Goal: Transaction & Acquisition: Purchase product/service

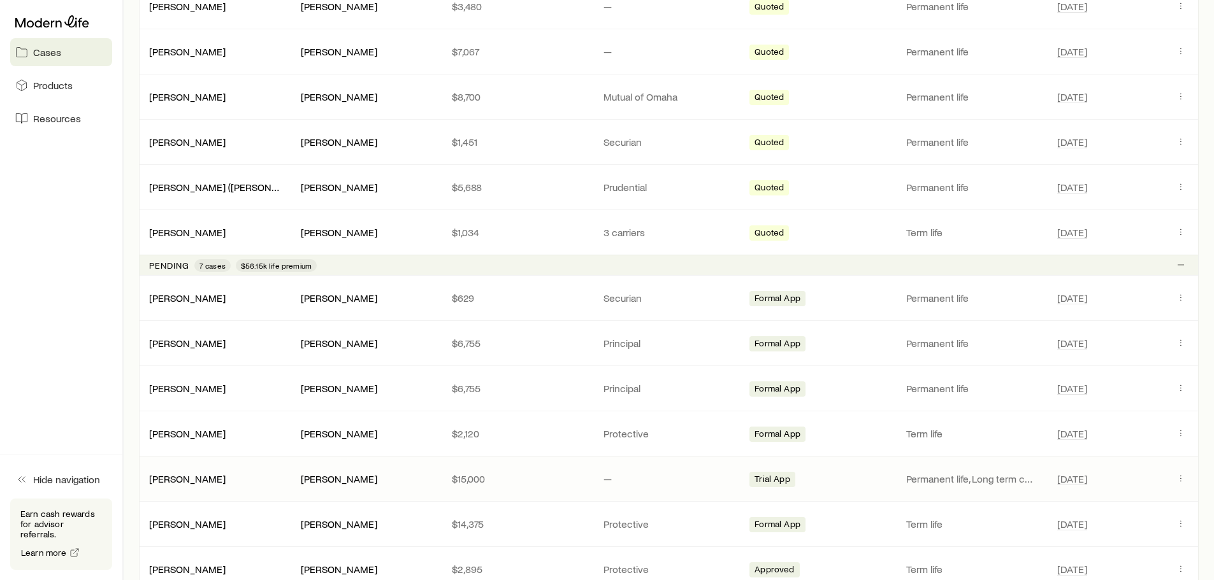
scroll to position [1019, 0]
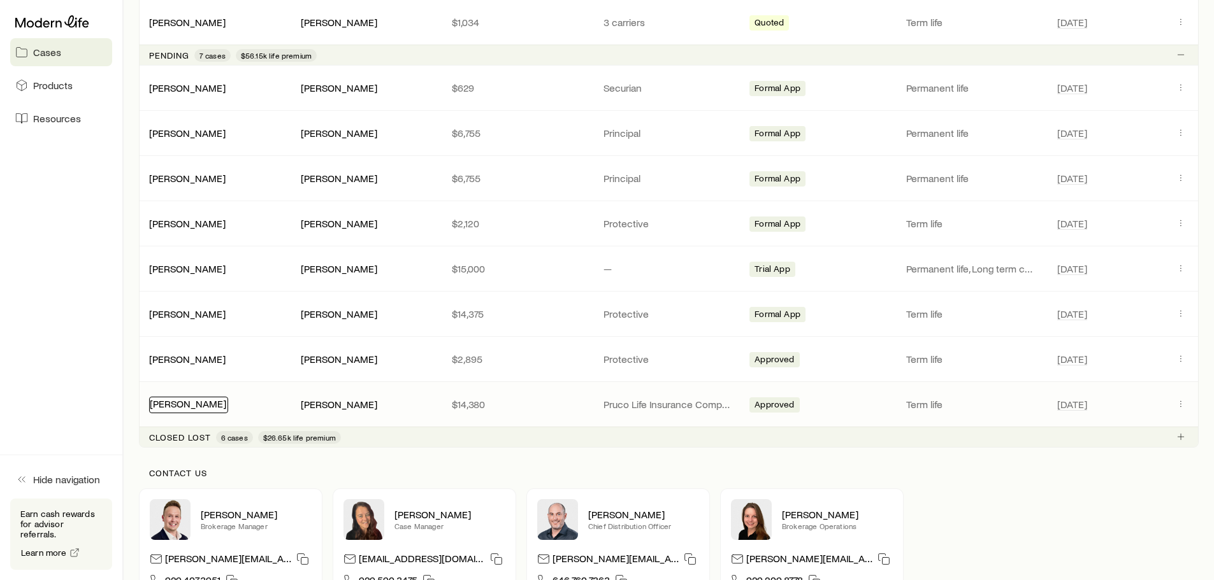
click at [183, 403] on link "[PERSON_NAME]" at bounding box center [188, 404] width 76 height 12
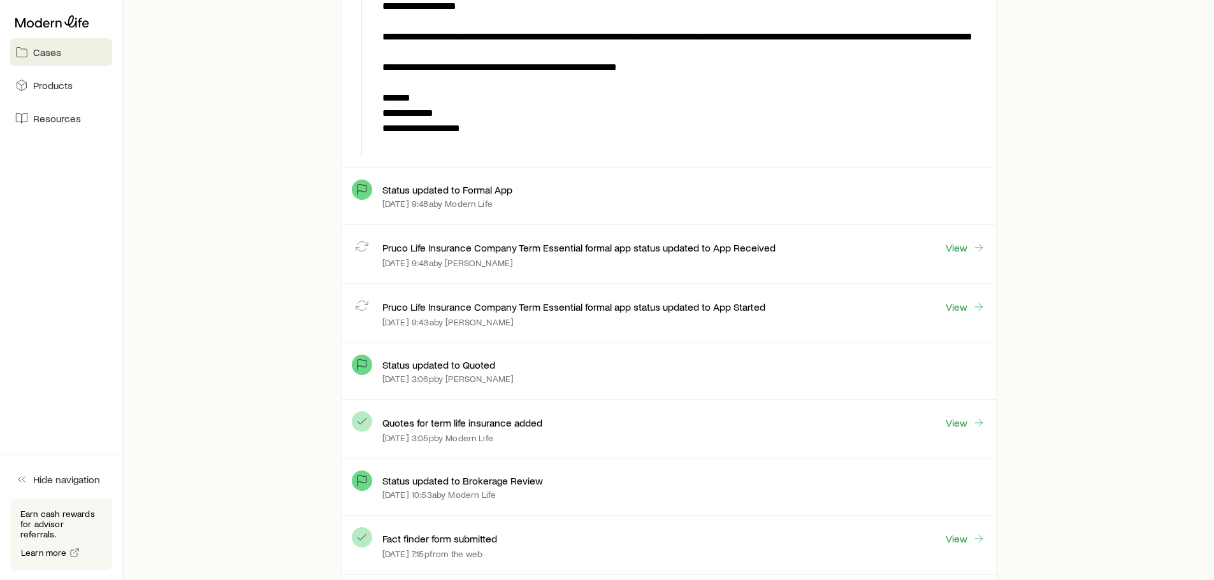
scroll to position [3058, 0]
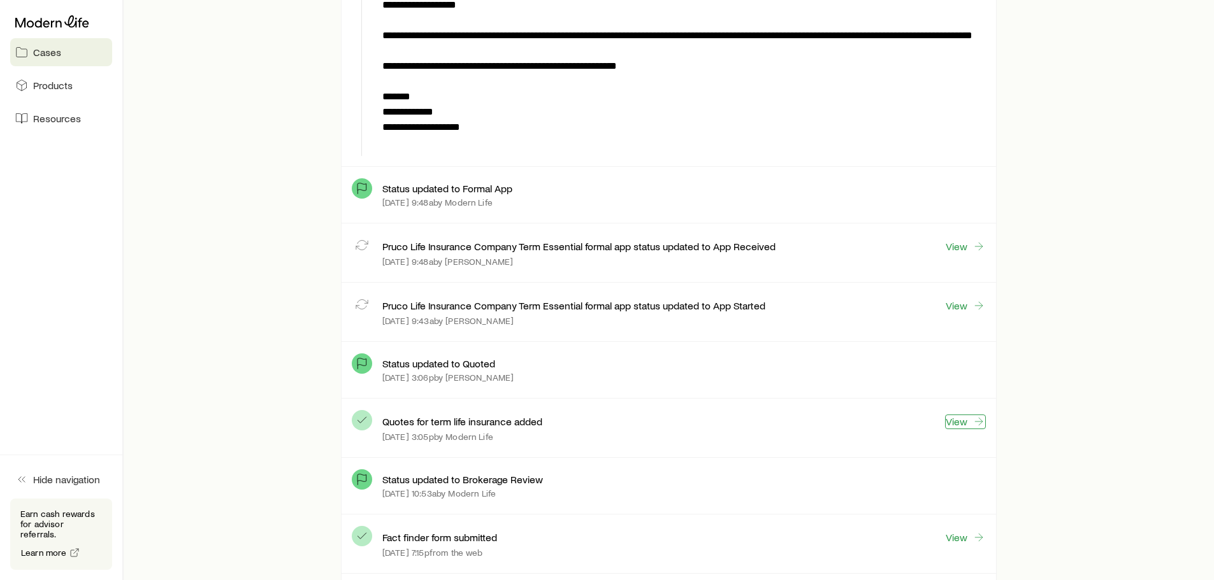
click at [970, 417] on link "View" at bounding box center [965, 422] width 41 height 15
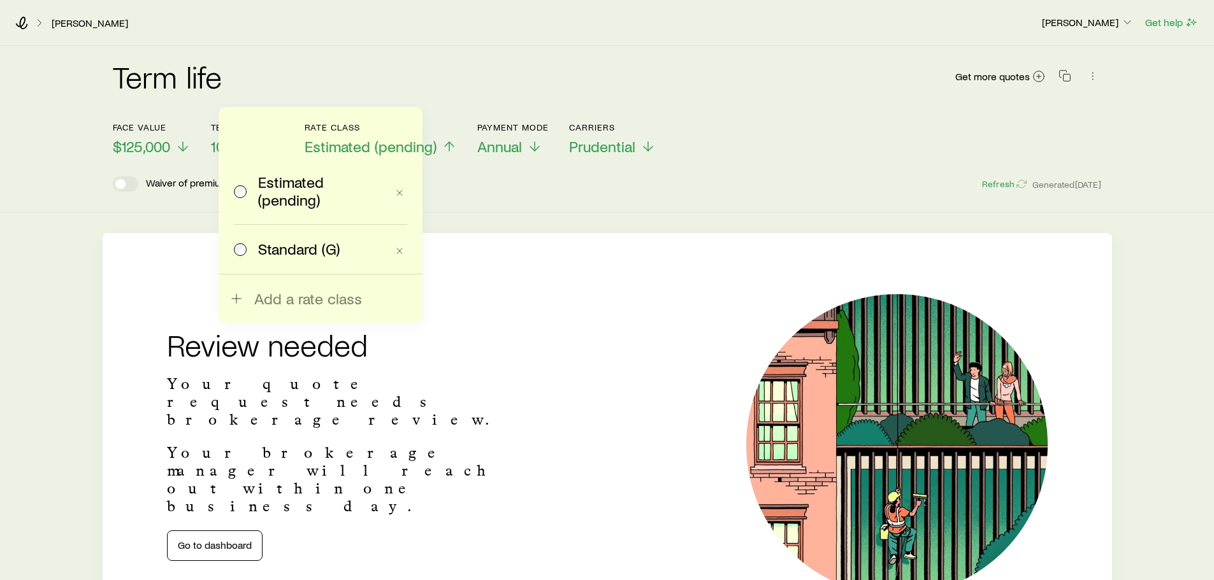
click at [372, 141] on span "Estimated (pending)" at bounding box center [371, 147] width 132 height 18
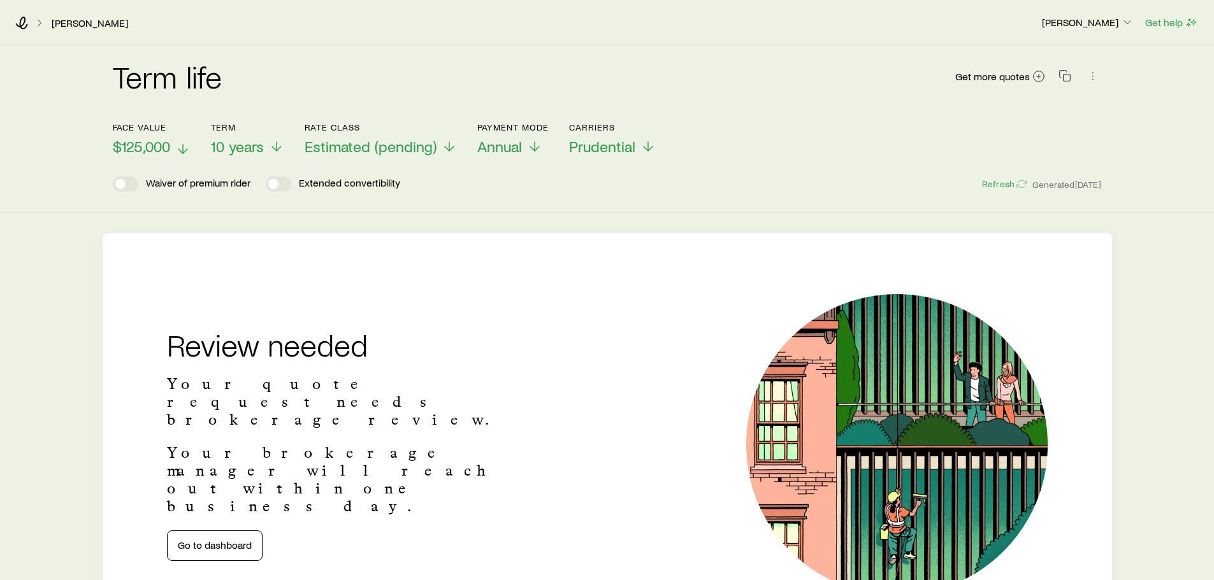
click at [131, 141] on span "$125,000" at bounding box center [141, 147] width 57 height 18
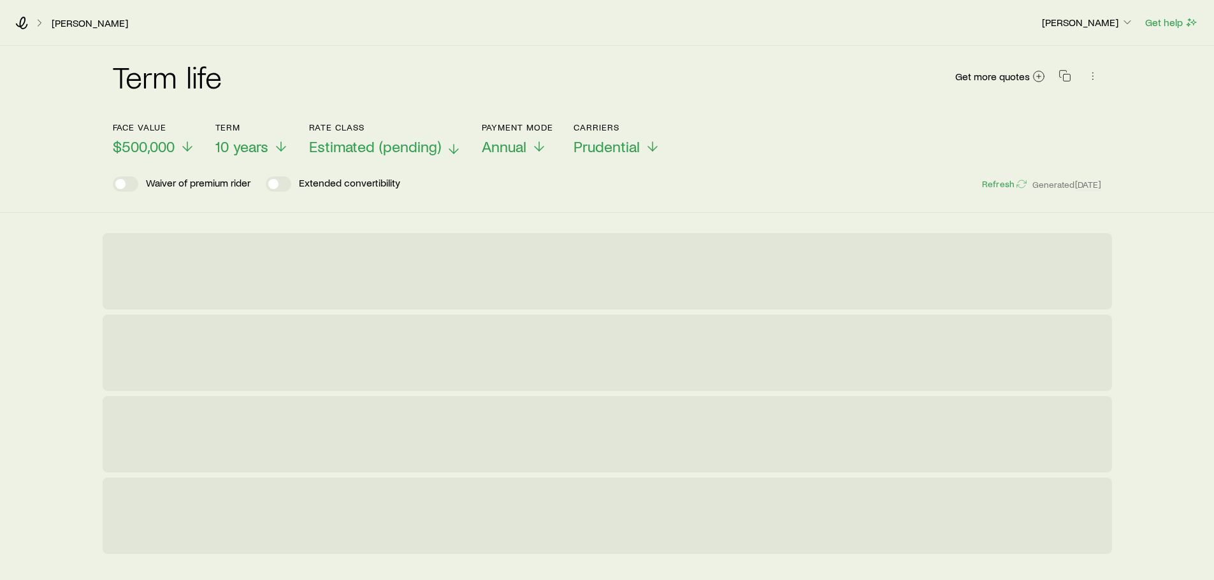
click at [329, 138] on span "Estimated (pending)" at bounding box center [375, 147] width 132 height 18
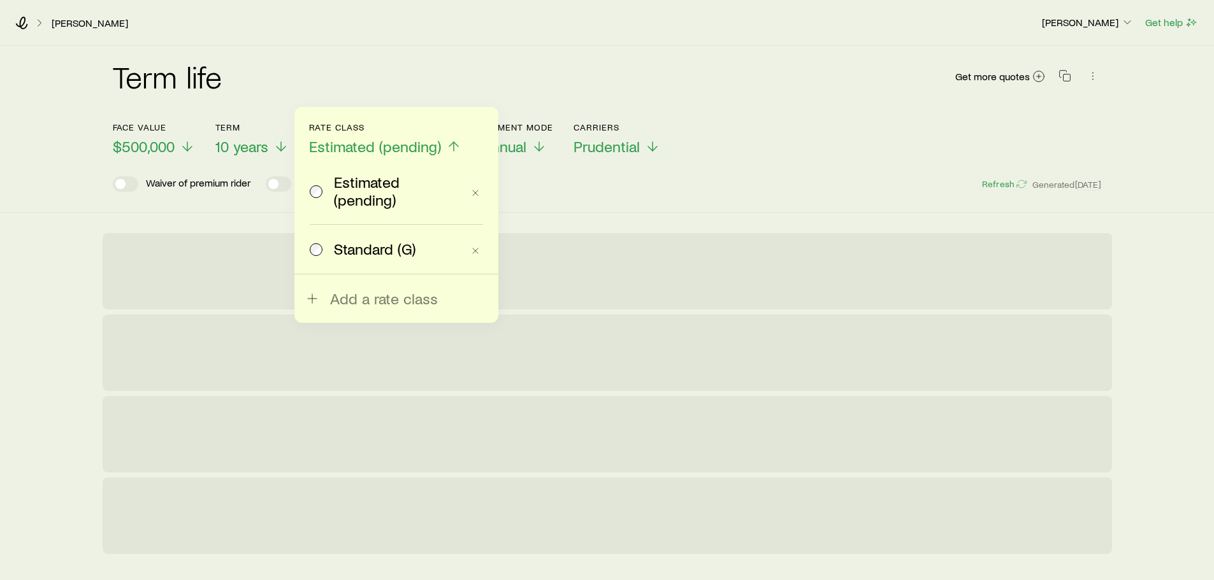
click at [322, 253] on span at bounding box center [317, 249] width 14 height 18
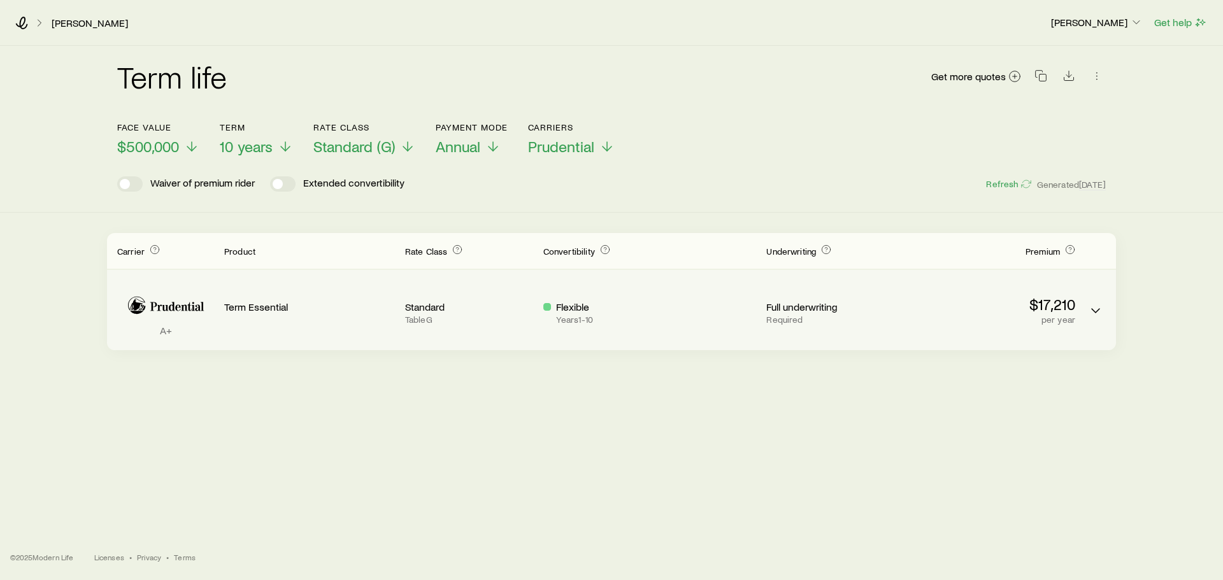
click at [983, 303] on p "$17,210" at bounding box center [990, 305] width 171 height 18
